Goal: Find contact information: Find contact information

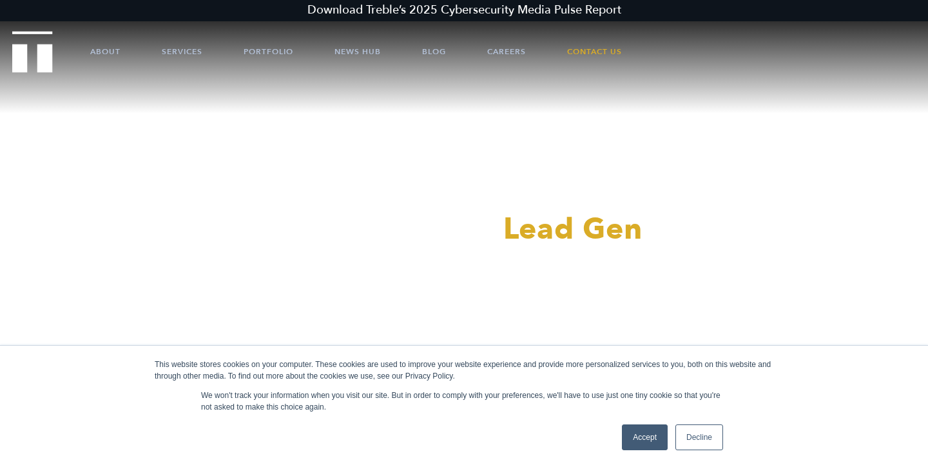
click at [641, 436] on link "Accept" at bounding box center [645, 437] width 46 height 26
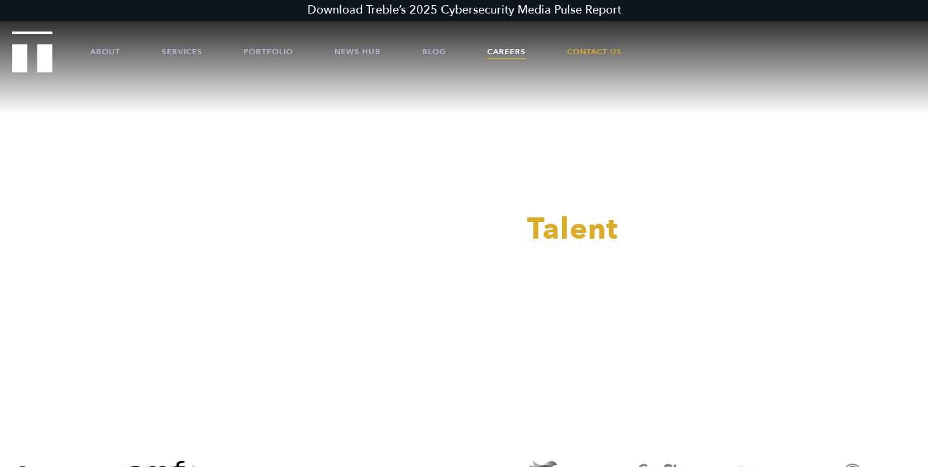
click at [523, 54] on link "Careers" at bounding box center [506, 51] width 39 height 39
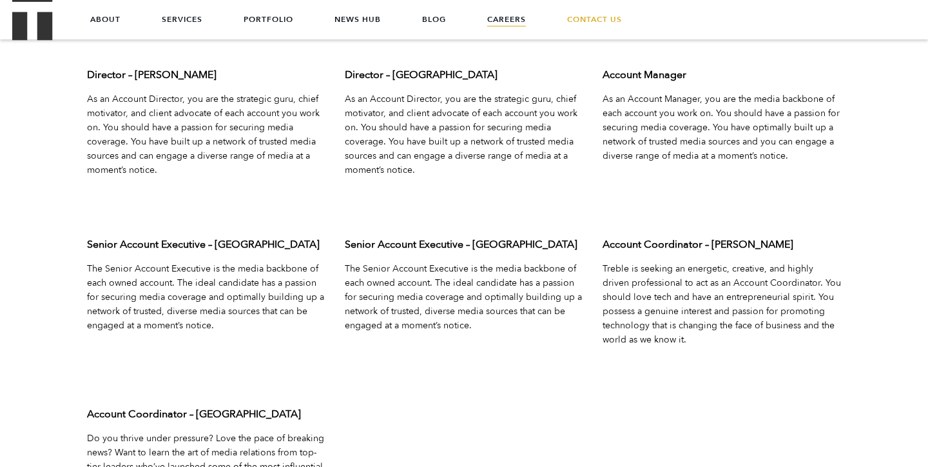
scroll to position [4076, 0]
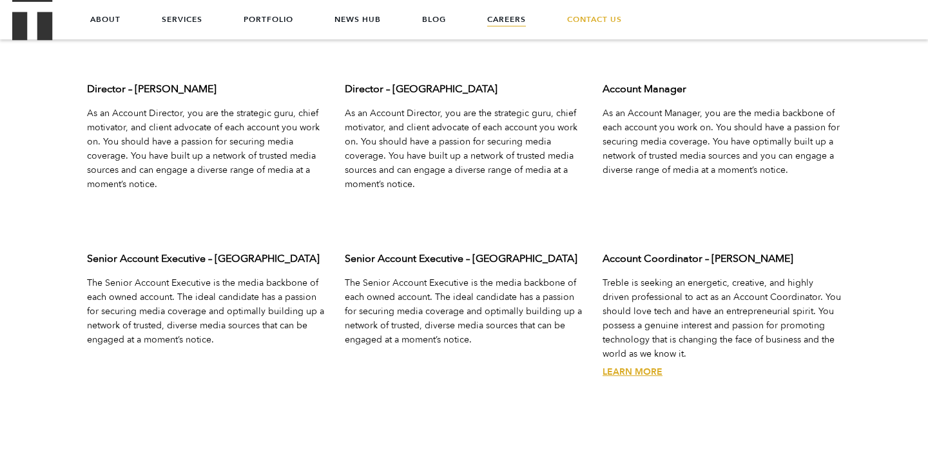
click at [625, 375] on link "Learn More" at bounding box center [633, 371] width 60 height 12
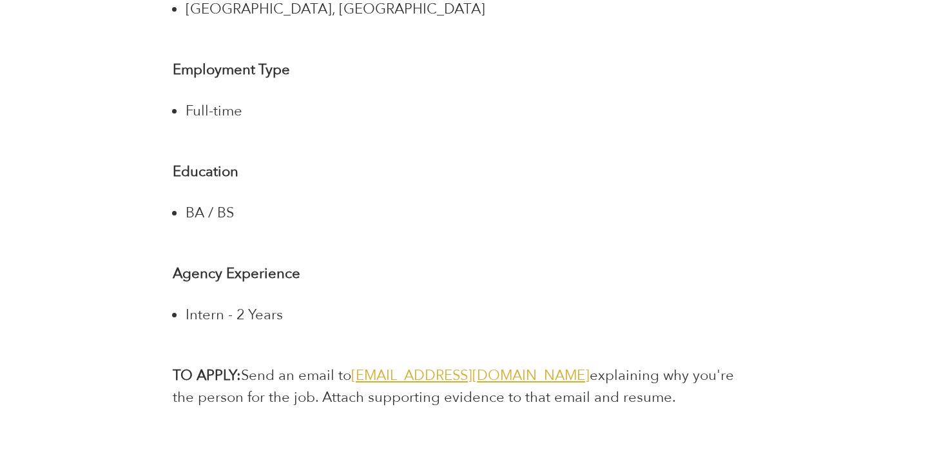
scroll to position [2555, 0]
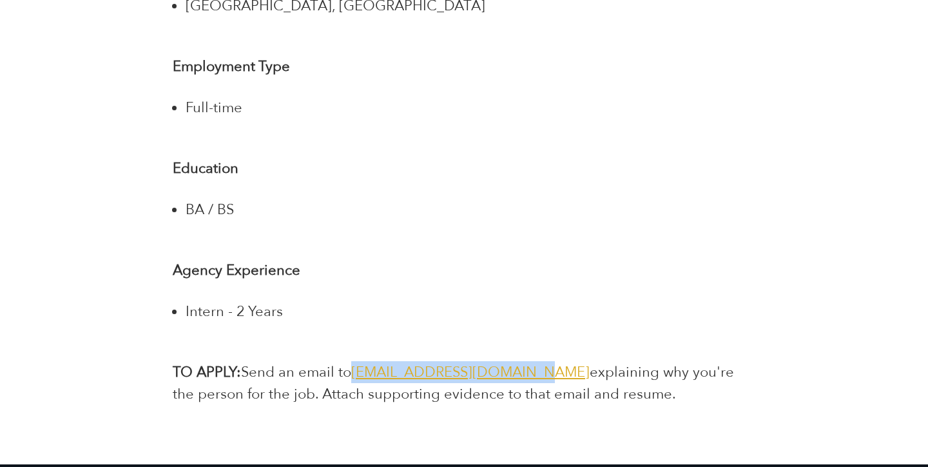
drag, startPoint x: 529, startPoint y: 347, endPoint x: 357, endPoint y: 344, distance: 172.1
click at [357, 361] on p "TO APPLY: Send an email to [EMAIL_ADDRESS][DOMAIN_NAME] explaining why you're t…" at bounding box center [464, 383] width 582 height 44
click at [466, 199] on li "BA / BS" at bounding box center [470, 210] width 569 height 22
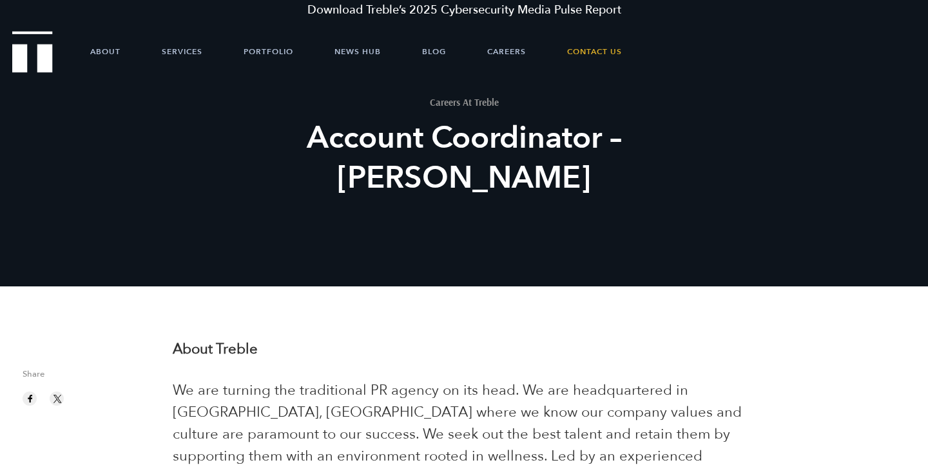
scroll to position [0, 0]
